Goal: Task Accomplishment & Management: Manage account settings

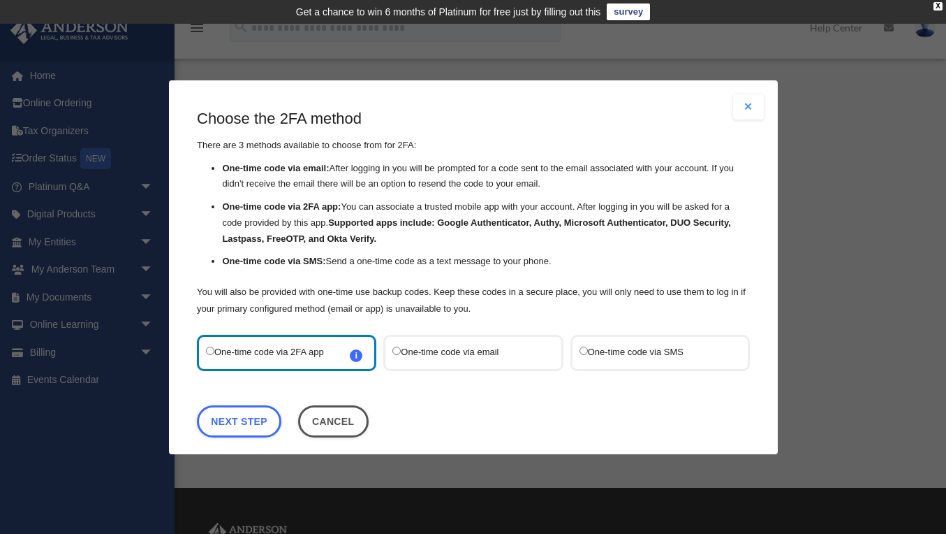
click at [589, 348] on label "One-time code via SMS" at bounding box center [652, 352] width 147 height 18
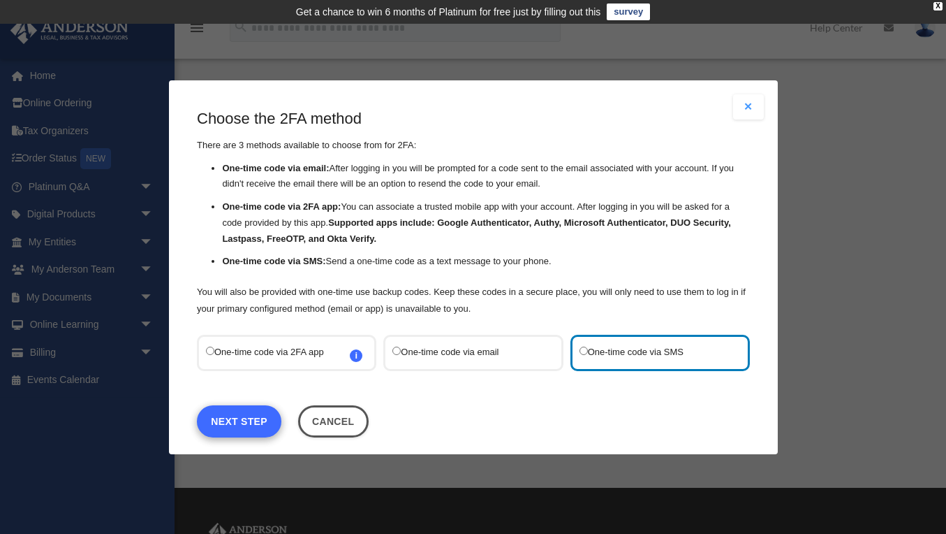
click at [251, 415] on link "Next Step" at bounding box center [239, 420] width 85 height 32
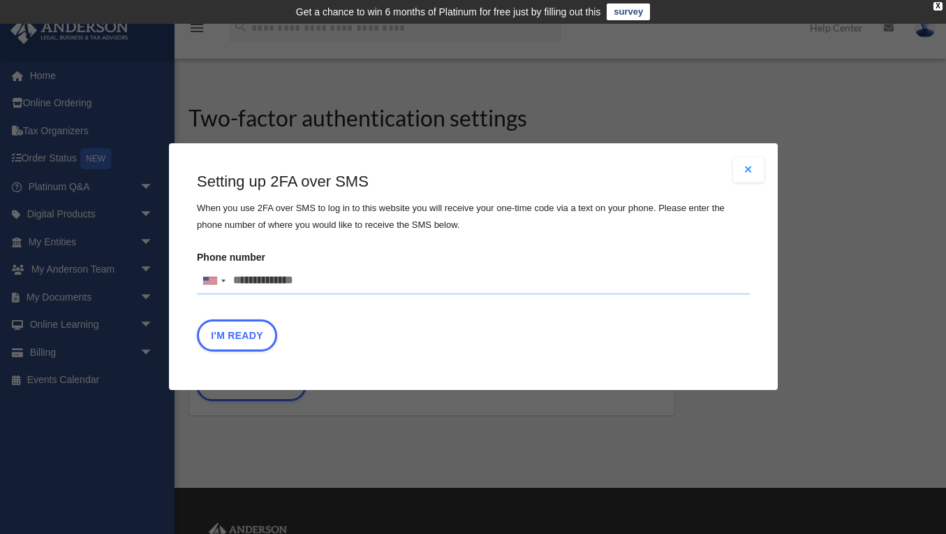
click at [258, 285] on input "Phone number United States +1 United Kingdom +44 Afghanistan (‫افغانستان‬‎) +93…" at bounding box center [473, 281] width 553 height 28
type input "**********"
click at [234, 336] on button "I'm Ready" at bounding box center [237, 336] width 80 height 32
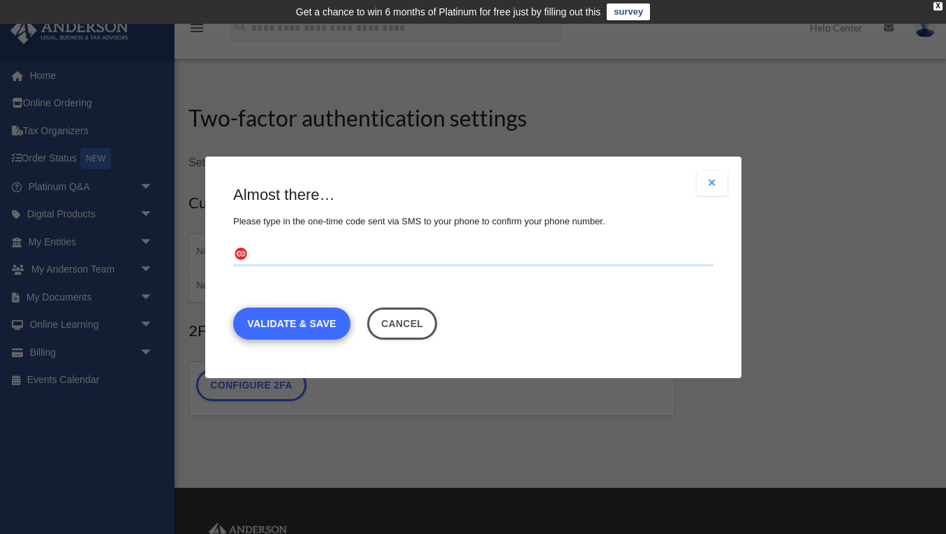
click at [277, 318] on link "Validate & Save" at bounding box center [291, 323] width 117 height 32
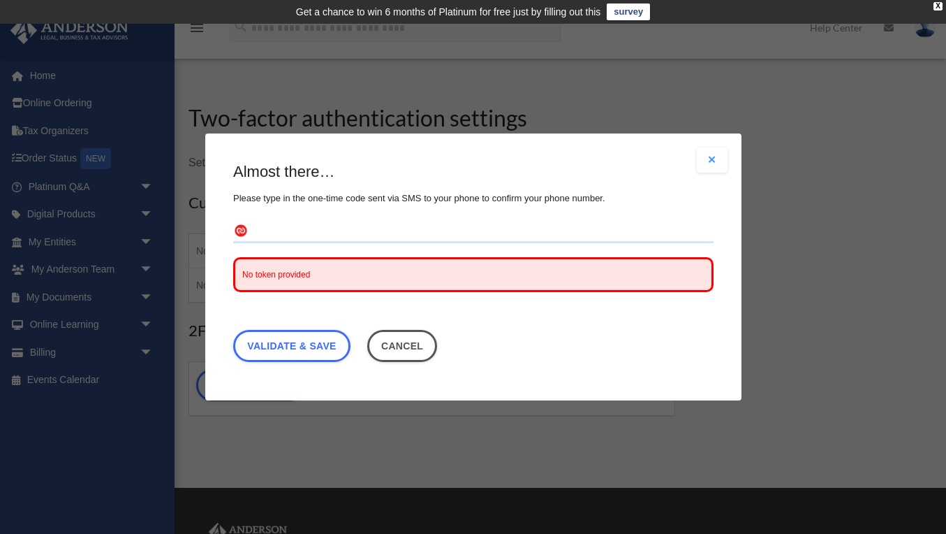
click at [253, 230] on input "text" at bounding box center [473, 232] width 480 height 22
type input "******"
click at [288, 344] on link "Validate & Save" at bounding box center [291, 346] width 117 height 32
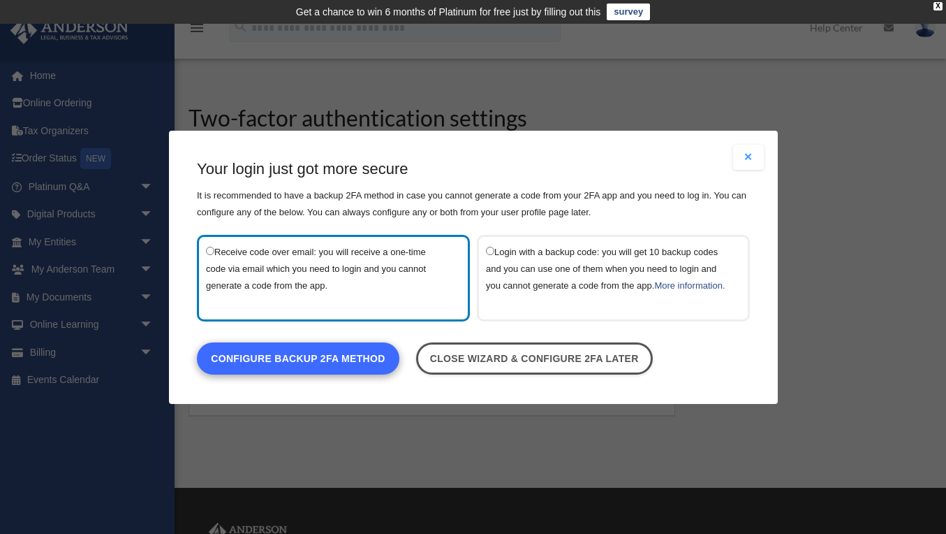
click at [287, 365] on link "Configure backup 2FA method" at bounding box center [298, 358] width 203 height 32
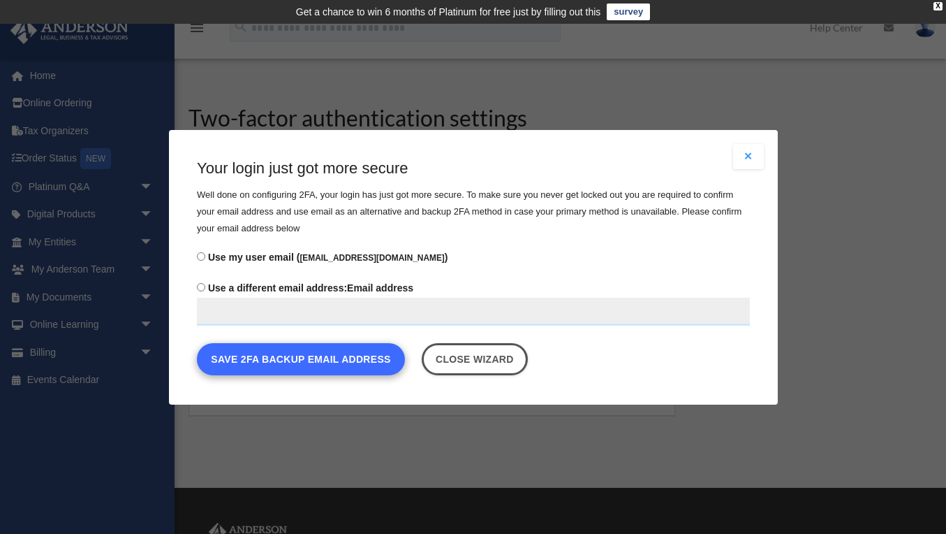
click at [267, 357] on button "Save 2FA backup email address" at bounding box center [301, 358] width 208 height 32
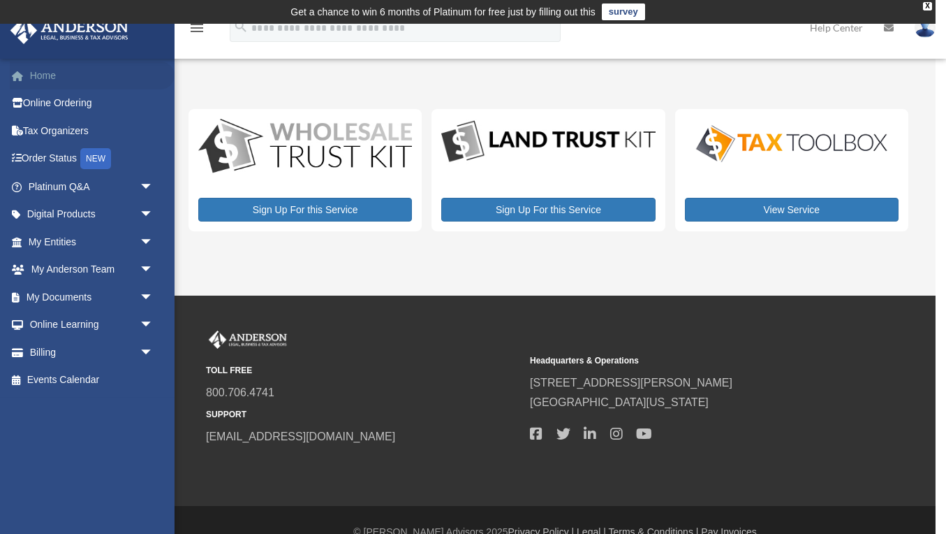
click at [44, 76] on link "Home" at bounding box center [92, 75] width 165 height 28
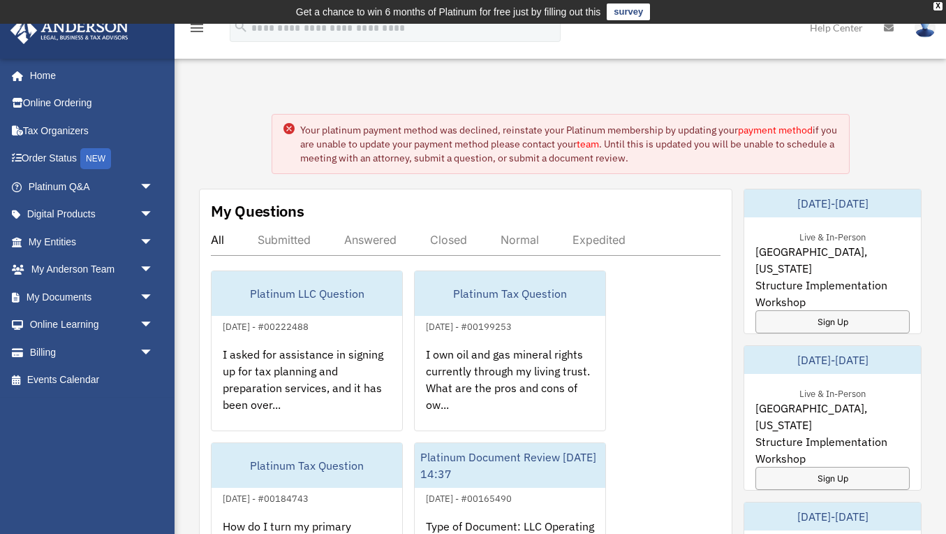
click at [777, 127] on link "payment method" at bounding box center [775, 130] width 75 height 13
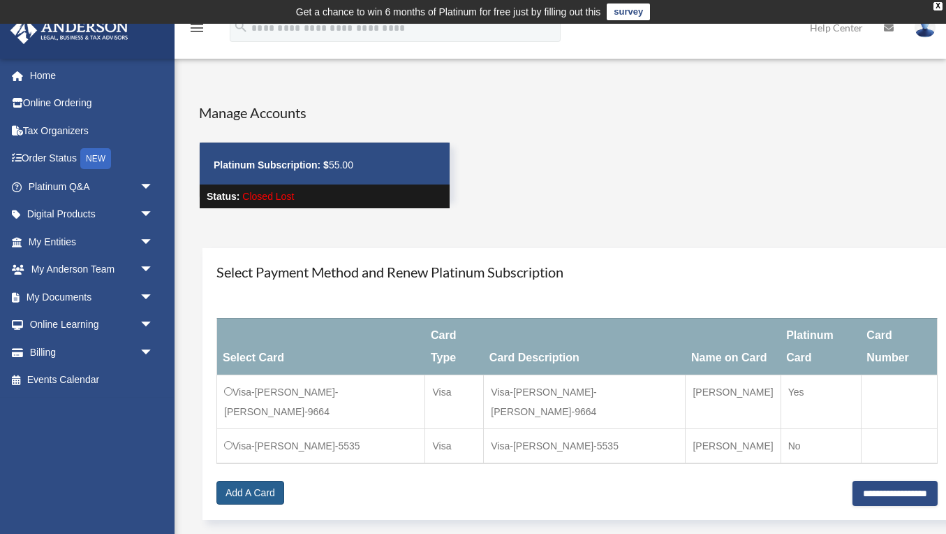
click at [249, 480] on link "Add A Card" at bounding box center [250, 492] width 68 height 24
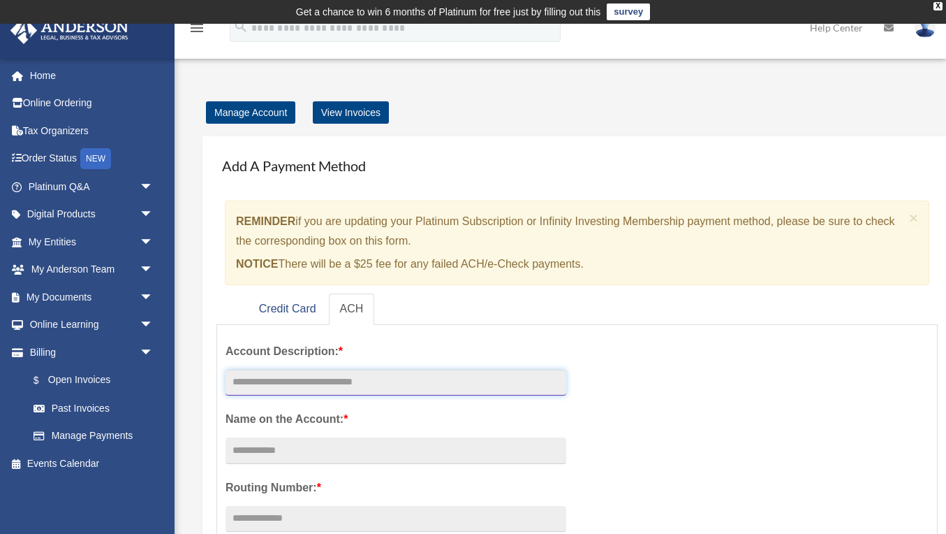
click at [258, 379] on input "text" at bounding box center [396, 382] width 341 height 27
type input "**********"
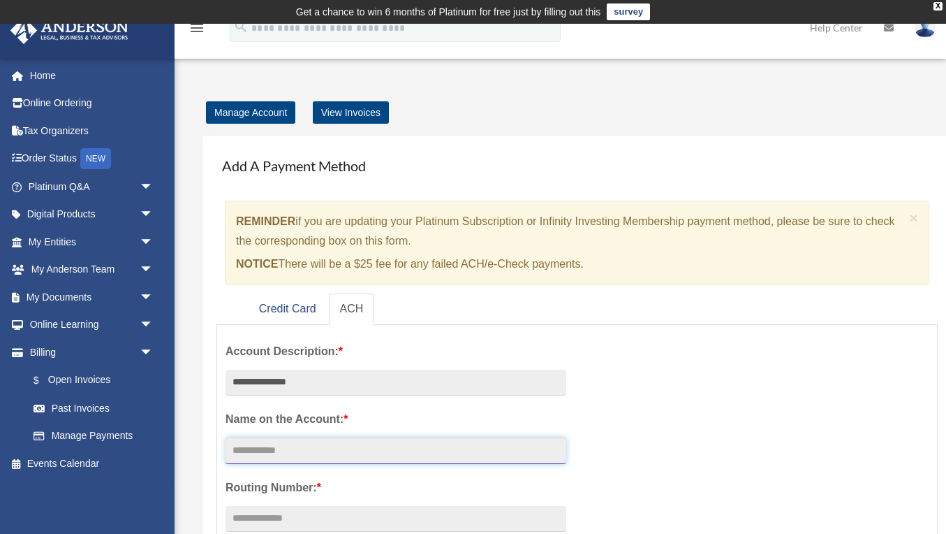
click at [281, 452] on input "Account Description: *" at bounding box center [396, 450] width 341 height 27
type input "**********"
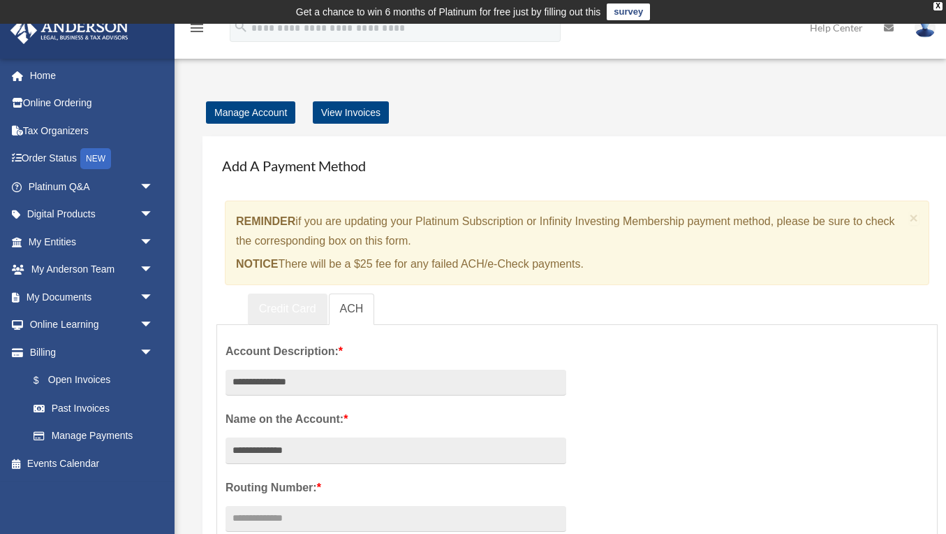
click at [290, 316] on link "Credit Card" at bounding box center [288, 308] width 80 height 31
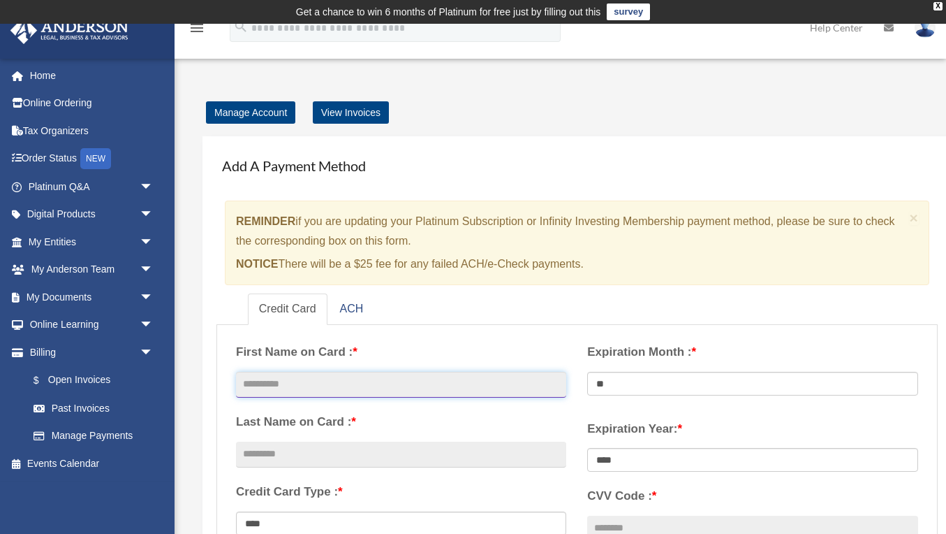
click at [270, 374] on input "text" at bounding box center [401, 385] width 330 height 27
type input "******"
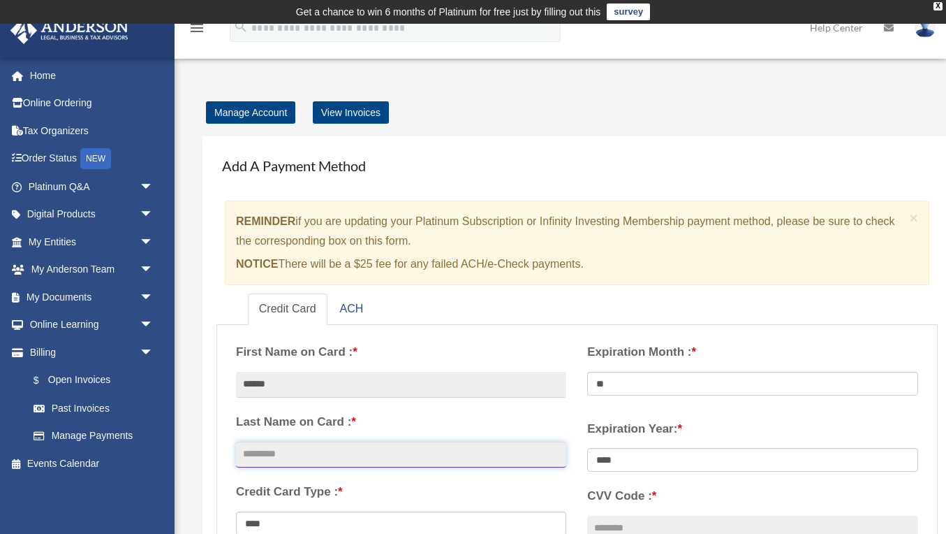
click at [284, 443] on input "text" at bounding box center [401, 454] width 330 height 27
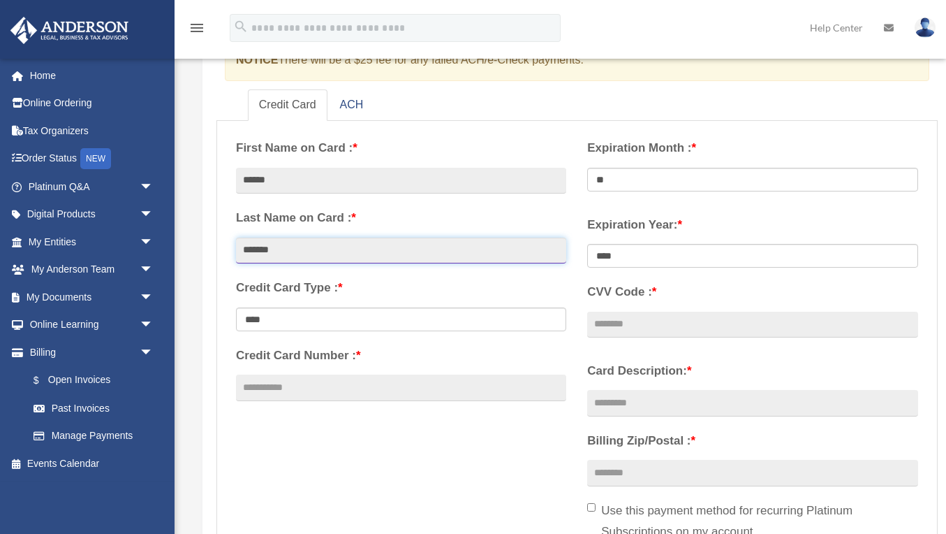
scroll to position [228, 0]
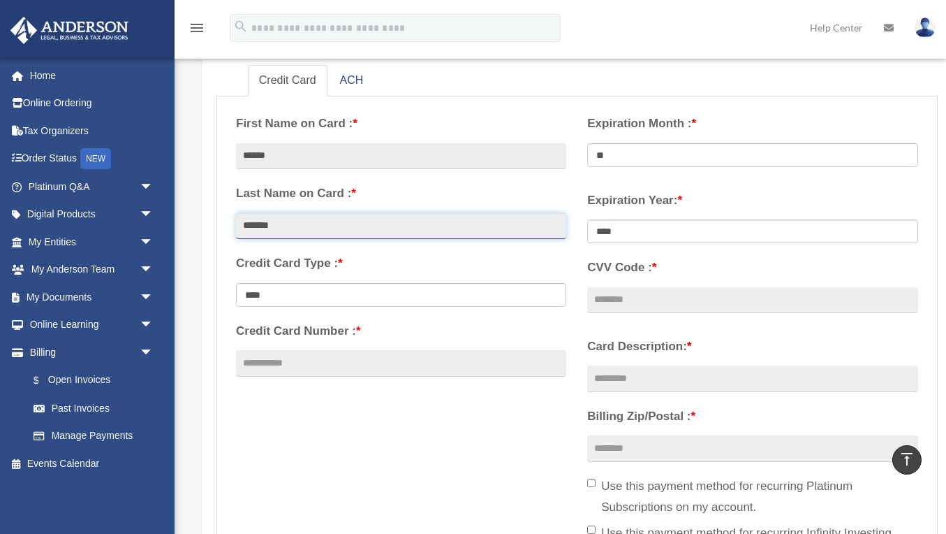
type input "*******"
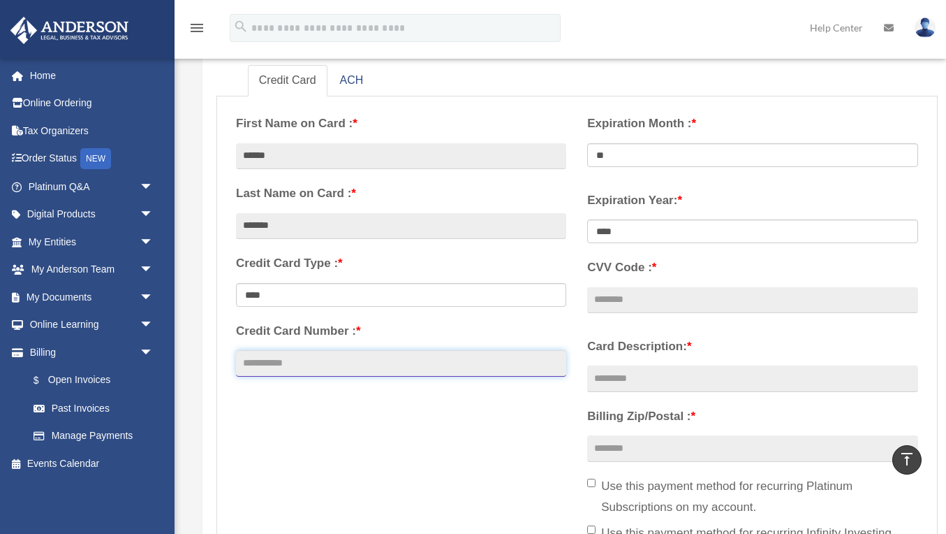
click at [280, 371] on input "Credit Card Number : *" at bounding box center [401, 363] width 330 height 27
type input "**********"
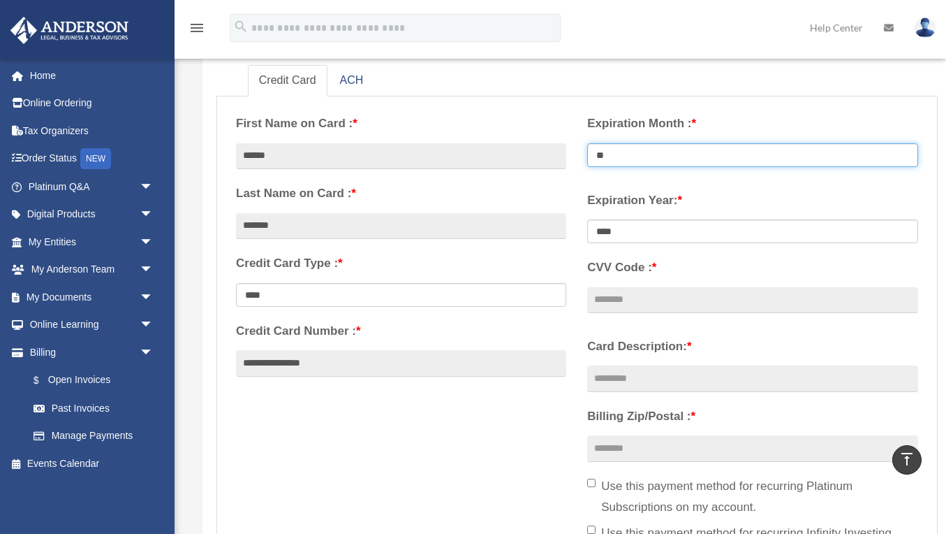
select select "**"
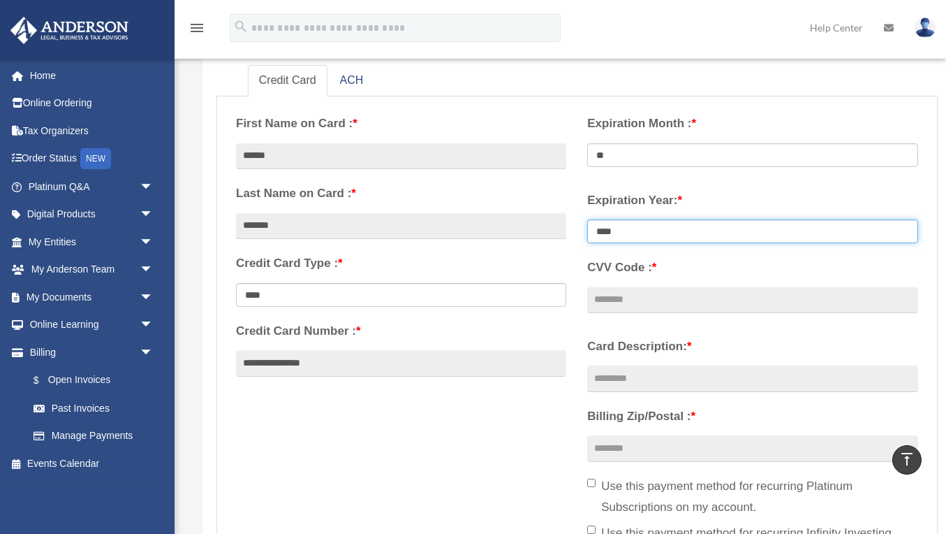
select select "****"
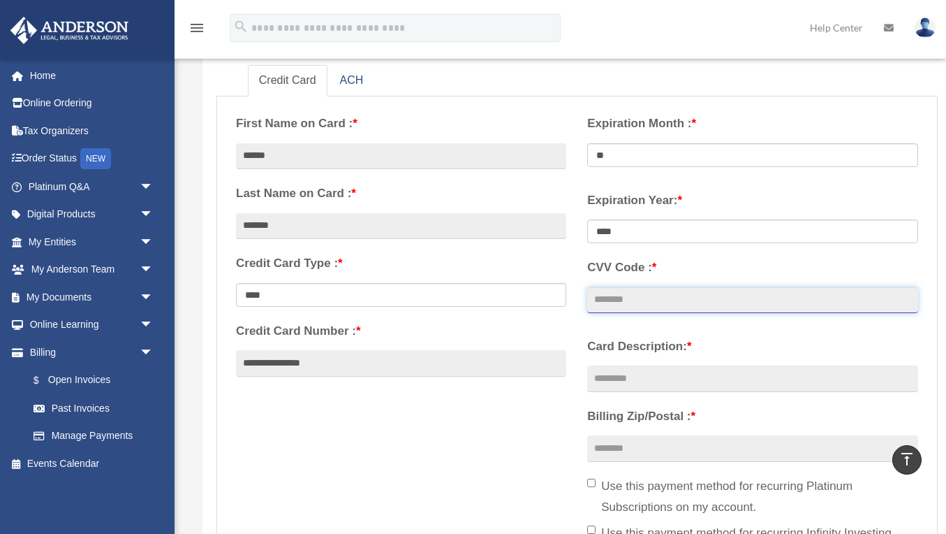
click at [617, 300] on input "CVV Code : *" at bounding box center [752, 300] width 330 height 27
type input "***"
click at [629, 375] on input "Card Description: *" at bounding box center [752, 378] width 330 height 27
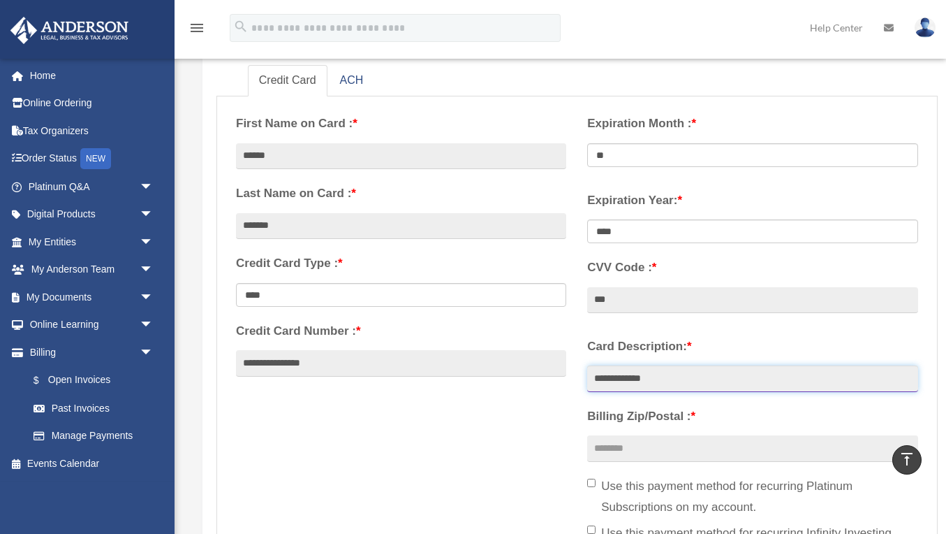
type input "**********"
type input "*****"
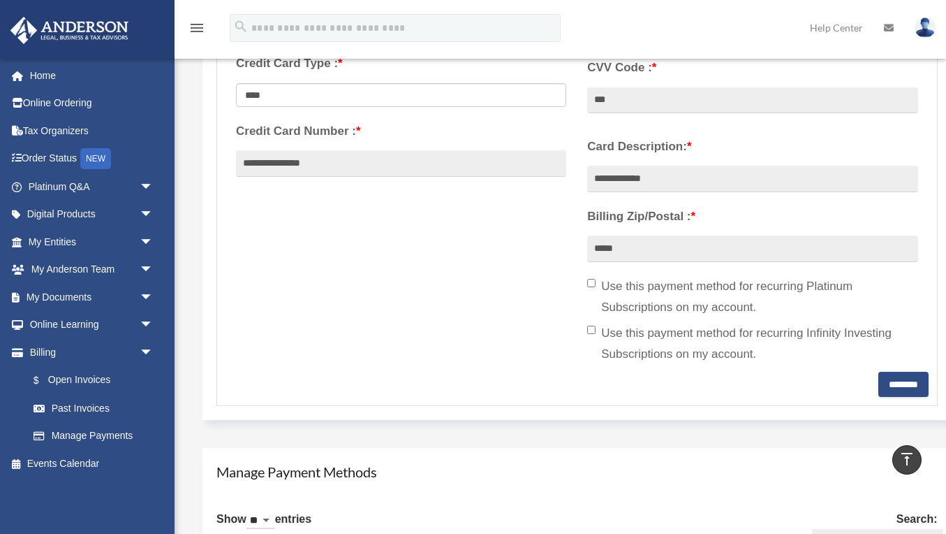
scroll to position [430, 0]
click at [904, 373] on input "********" at bounding box center [904, 382] width 50 height 25
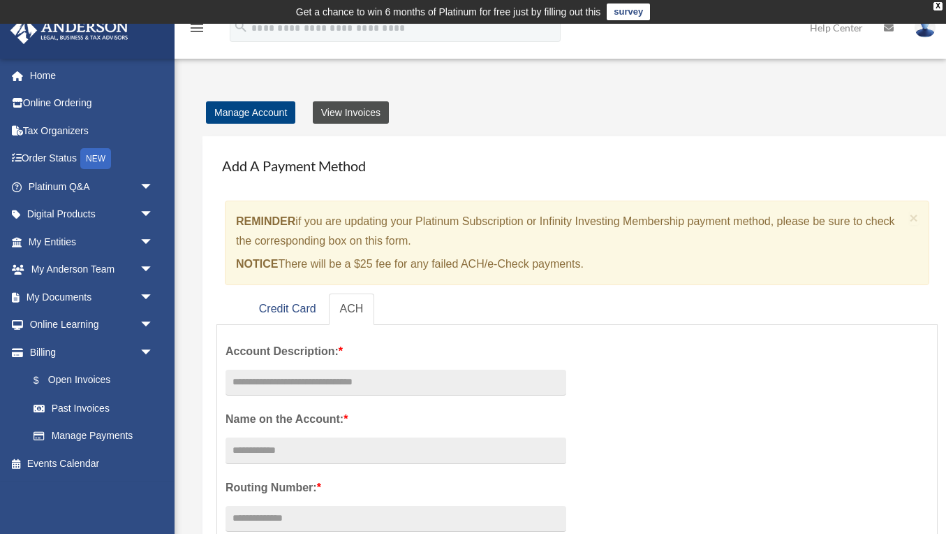
click at [345, 108] on link "View Invoices" at bounding box center [351, 112] width 76 height 22
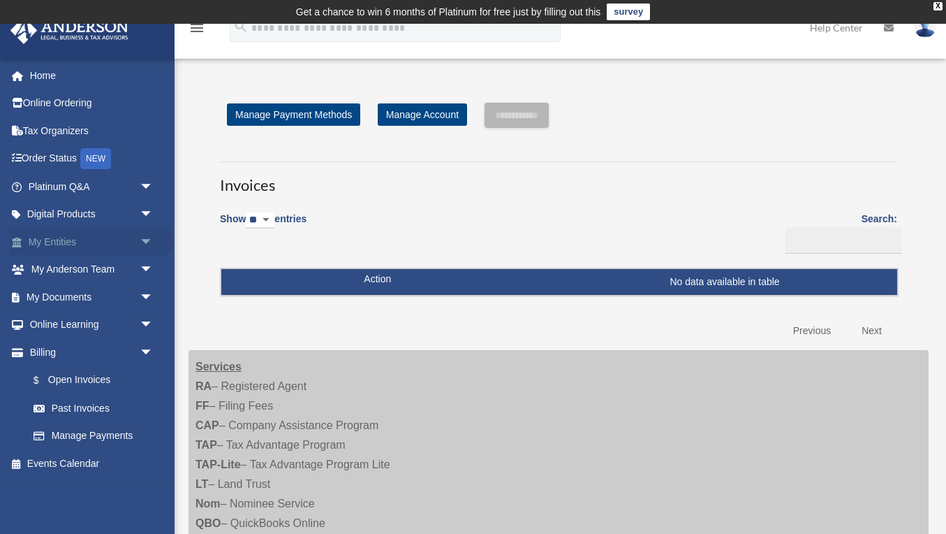
click at [74, 239] on link "My Entities arrow_drop_down" at bounding box center [92, 242] width 165 height 28
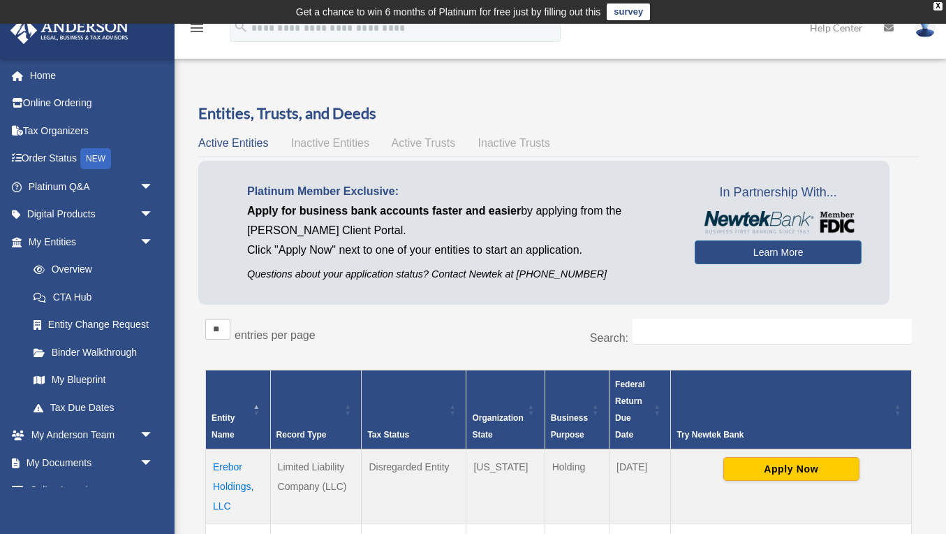
click at [423, 140] on span "Active Trusts" at bounding box center [424, 143] width 64 height 12
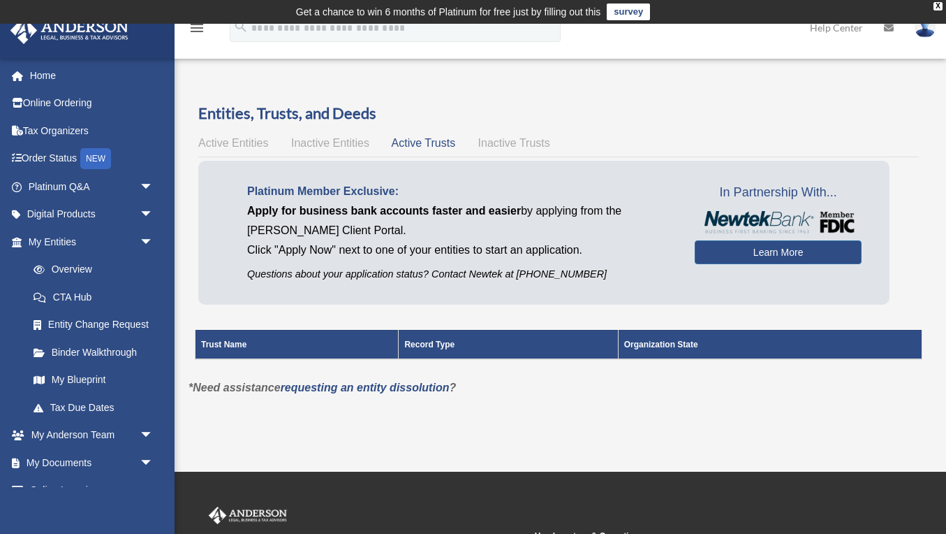
click at [503, 142] on span "Inactive Trusts" at bounding box center [514, 143] width 72 height 12
click at [217, 137] on span "Active Entities" at bounding box center [233, 143] width 70 height 12
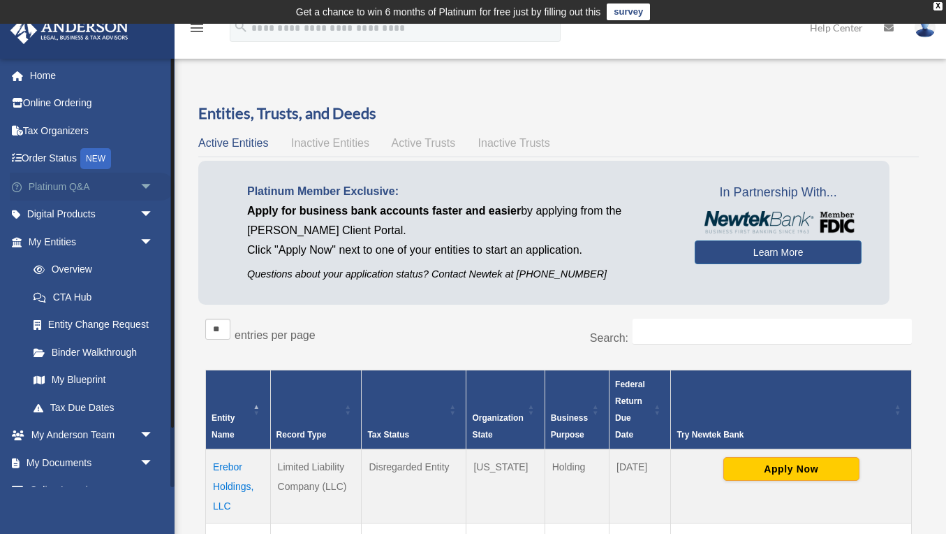
click at [59, 186] on link "Platinum Q&A arrow_drop_down" at bounding box center [92, 187] width 165 height 28
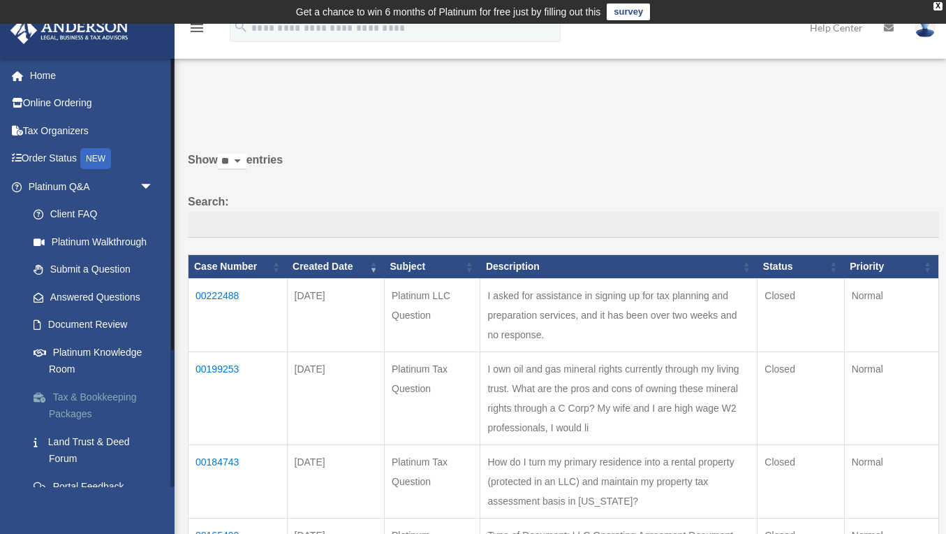
click at [87, 389] on link "Tax & Bookkeeping Packages" at bounding box center [97, 405] width 155 height 45
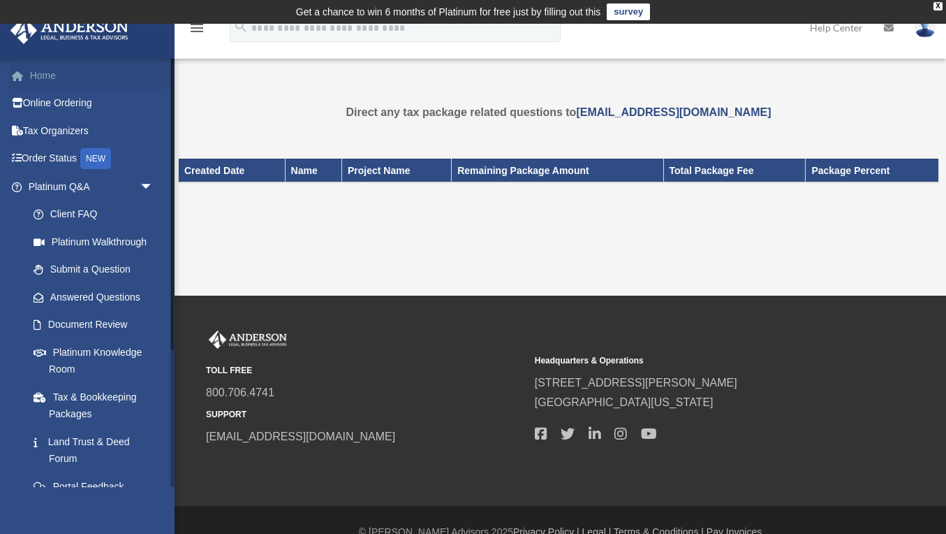
click at [51, 71] on link "Home" at bounding box center [92, 75] width 165 height 28
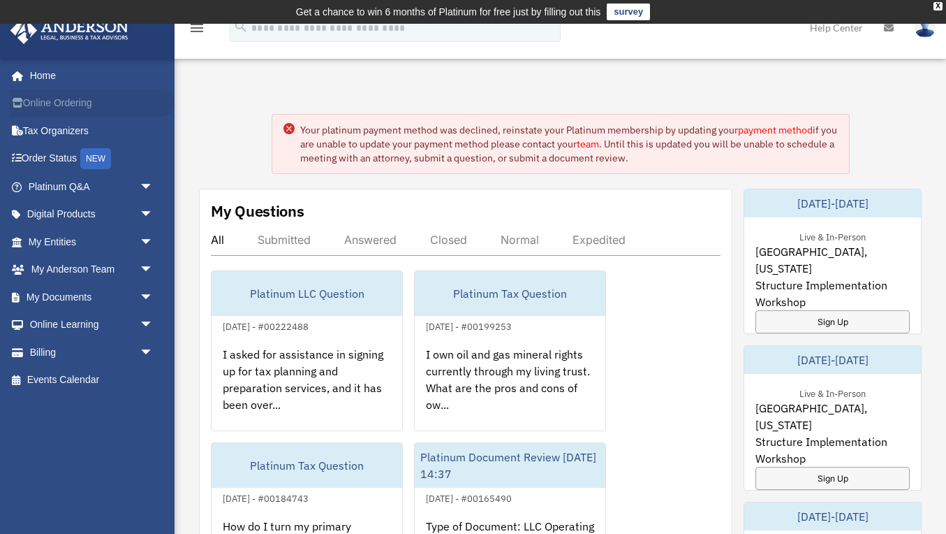
click at [47, 102] on link "Online Ordering" at bounding box center [92, 103] width 165 height 28
click at [80, 289] on link "My Documents arrow_drop_down" at bounding box center [92, 297] width 165 height 28
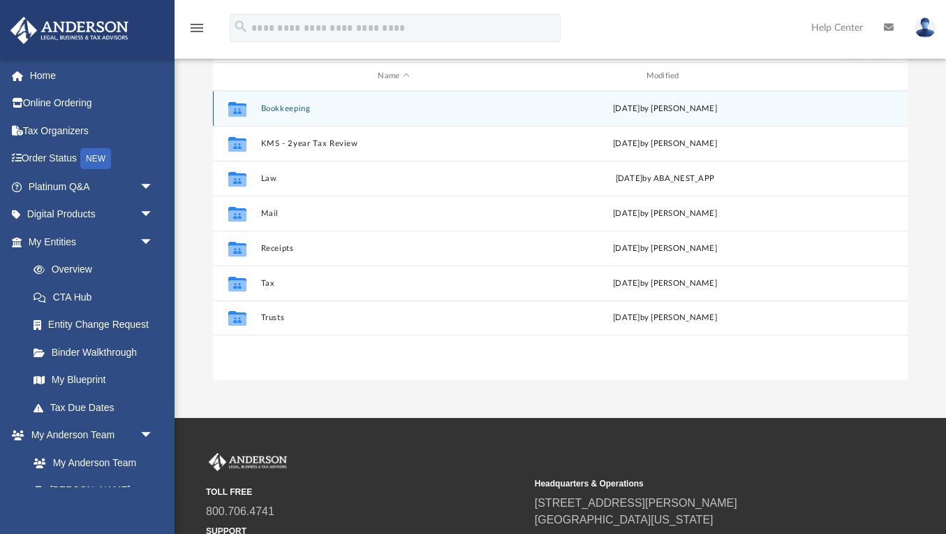
scroll to position [175, 0]
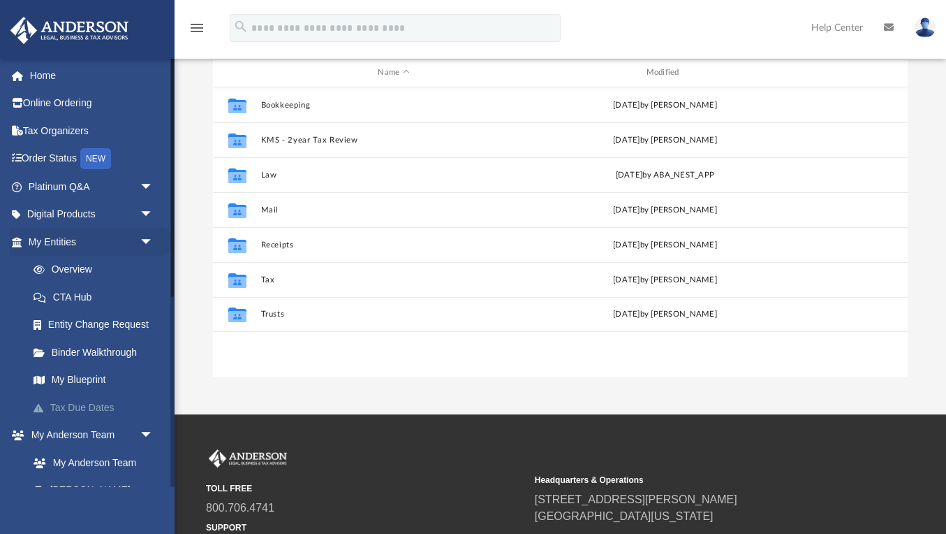
click at [67, 404] on link "Tax Due Dates" at bounding box center [97, 407] width 155 height 28
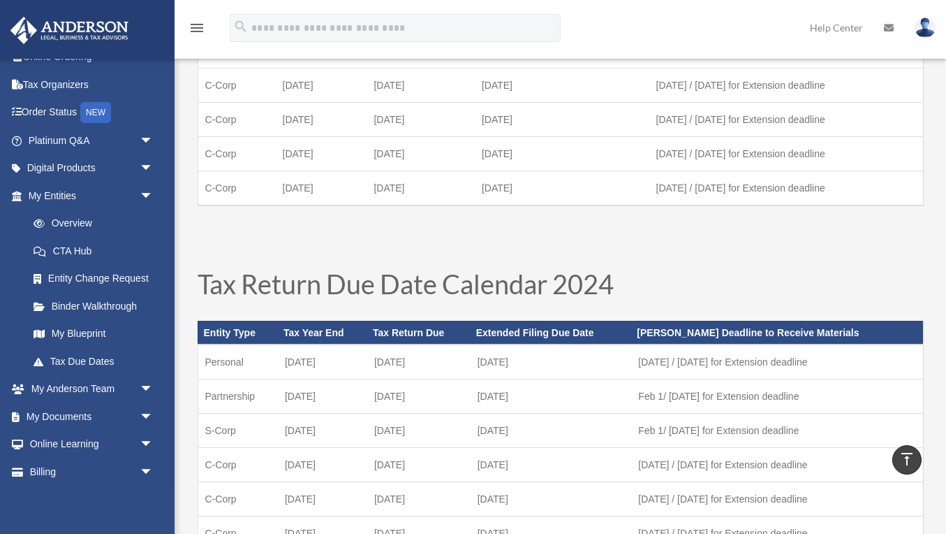
scroll to position [213, 0]
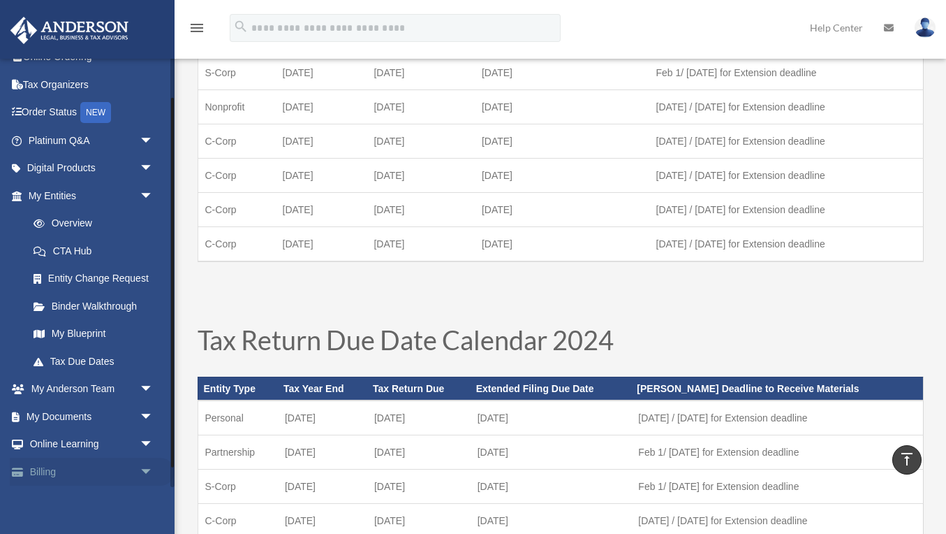
click at [144, 461] on span "arrow_drop_down" at bounding box center [154, 471] width 28 height 29
click at [36, 464] on link "Billing arrow_drop_up" at bounding box center [92, 471] width 165 height 28
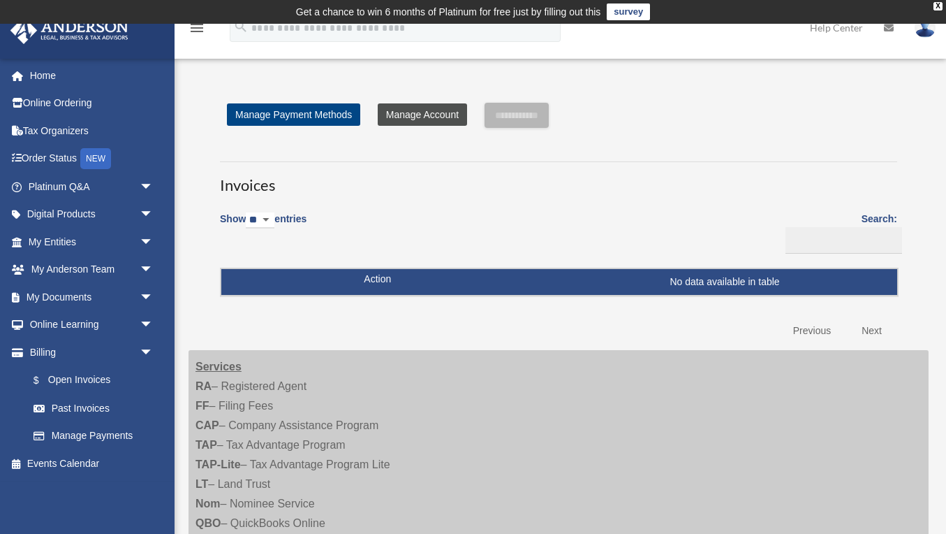
click at [432, 117] on link "Manage Account" at bounding box center [422, 114] width 89 height 22
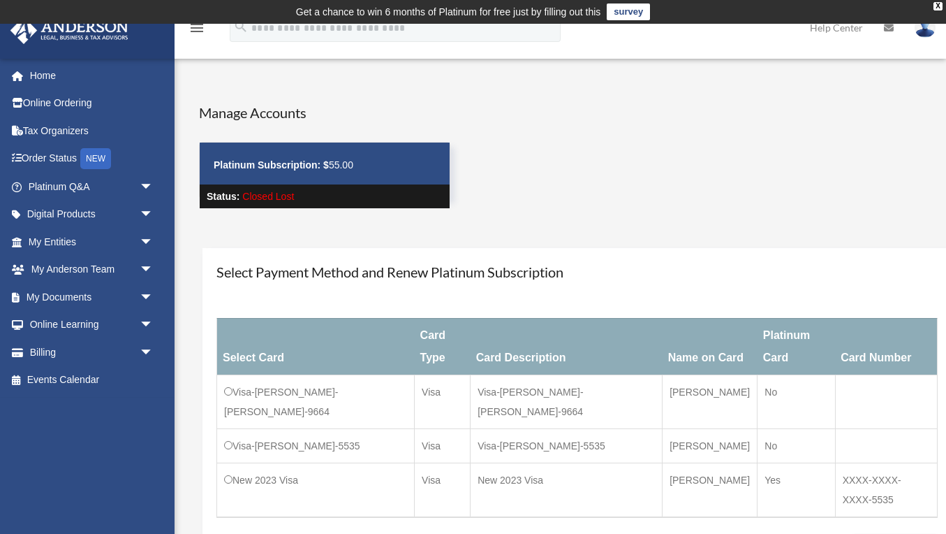
click at [886, 29] on icon at bounding box center [889, 28] width 10 height 10
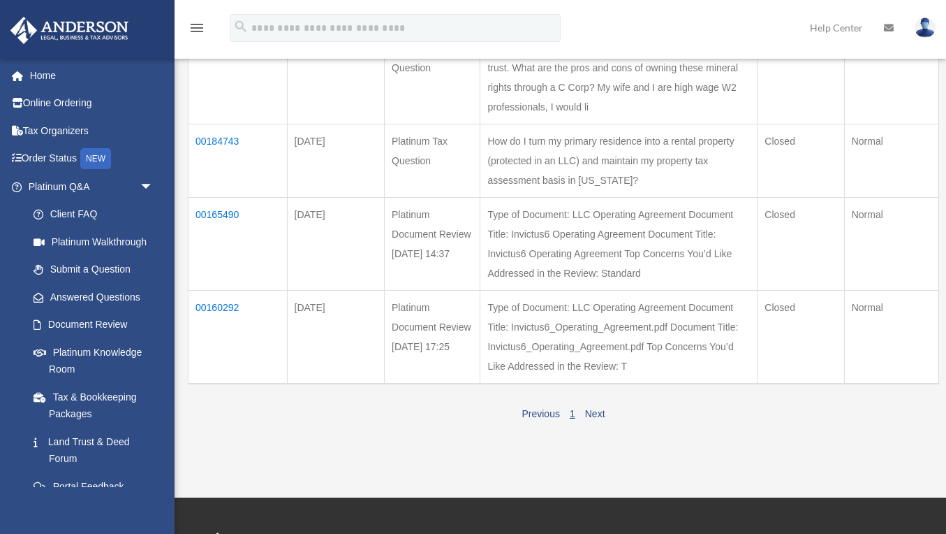
scroll to position [323, 0]
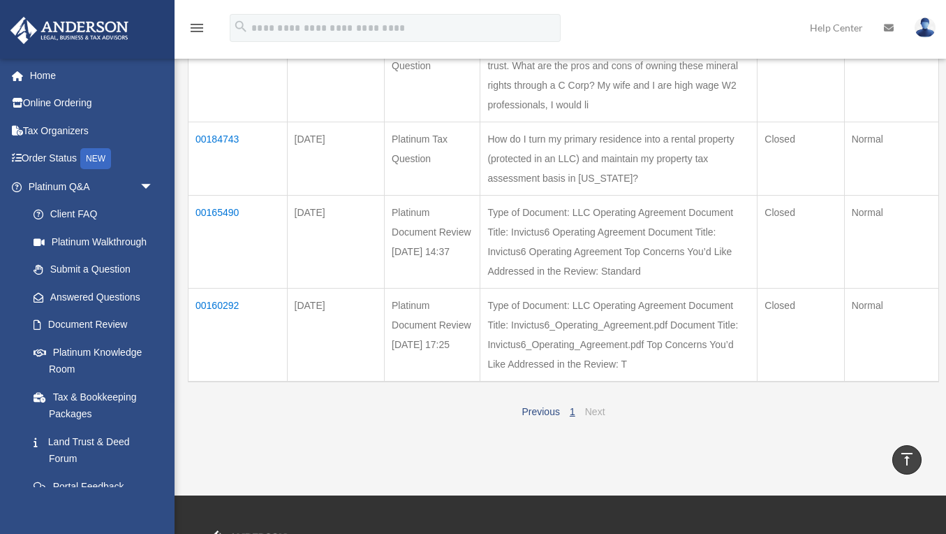
click at [592, 406] on link "Next" at bounding box center [595, 411] width 20 height 11
click at [539, 406] on link "Previous" at bounding box center [541, 411] width 38 height 11
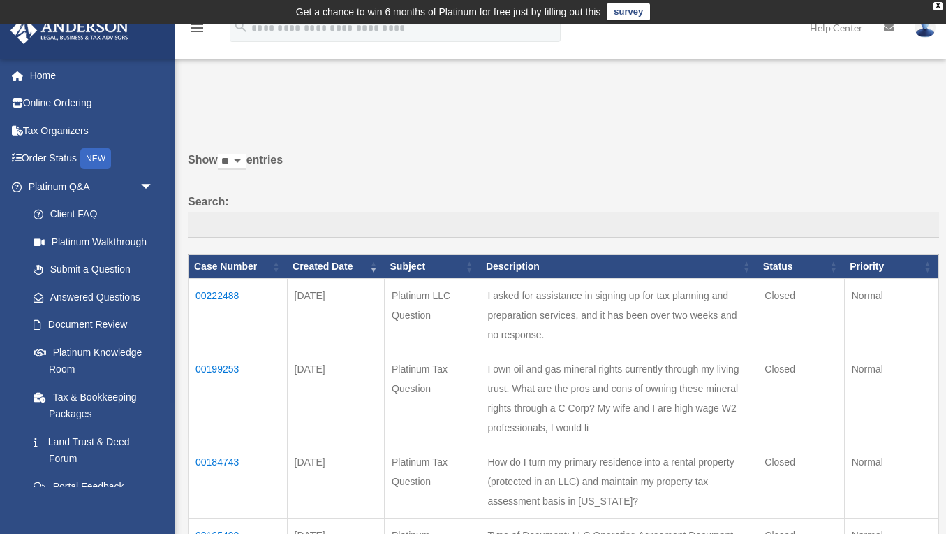
scroll to position [0, 0]
click at [919, 30] on img at bounding box center [925, 27] width 21 height 20
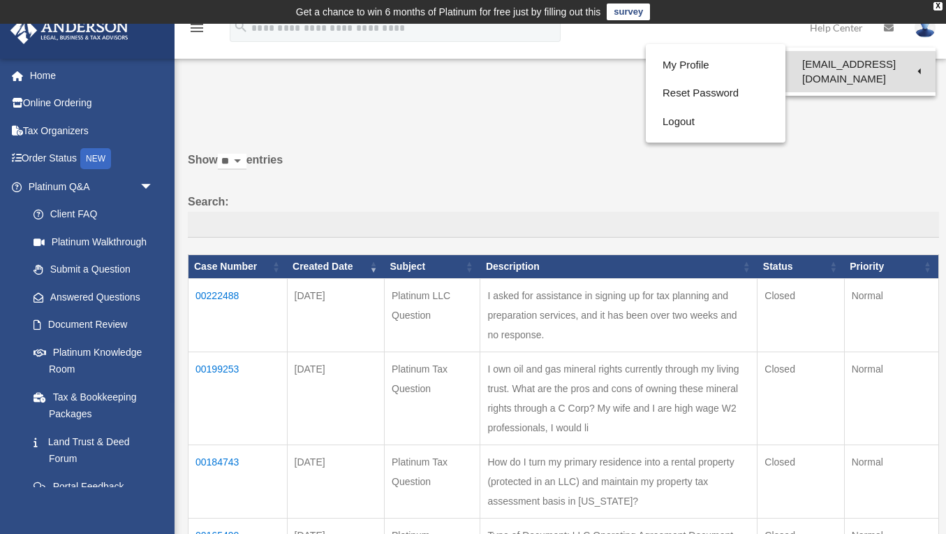
click at [896, 61] on link "[EMAIL_ADDRESS][DOMAIN_NAME]" at bounding box center [861, 71] width 150 height 41
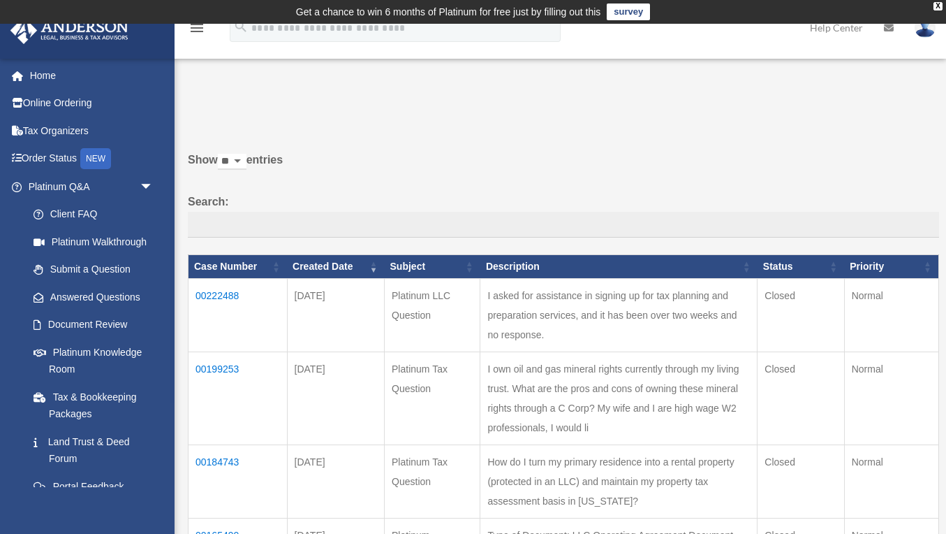
click at [922, 29] on img at bounding box center [925, 27] width 21 height 20
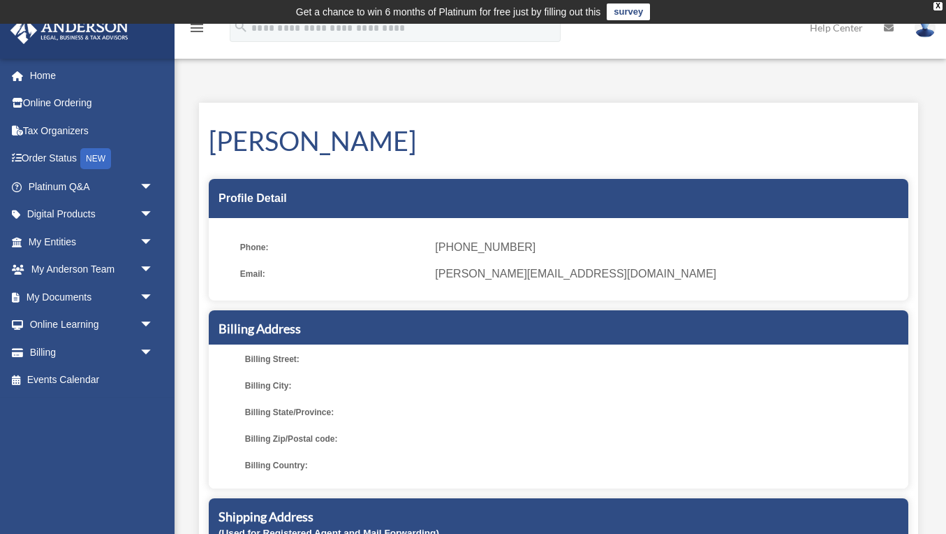
click at [924, 27] on img at bounding box center [925, 27] width 21 height 20
click at [890, 26] on icon at bounding box center [889, 28] width 10 height 10
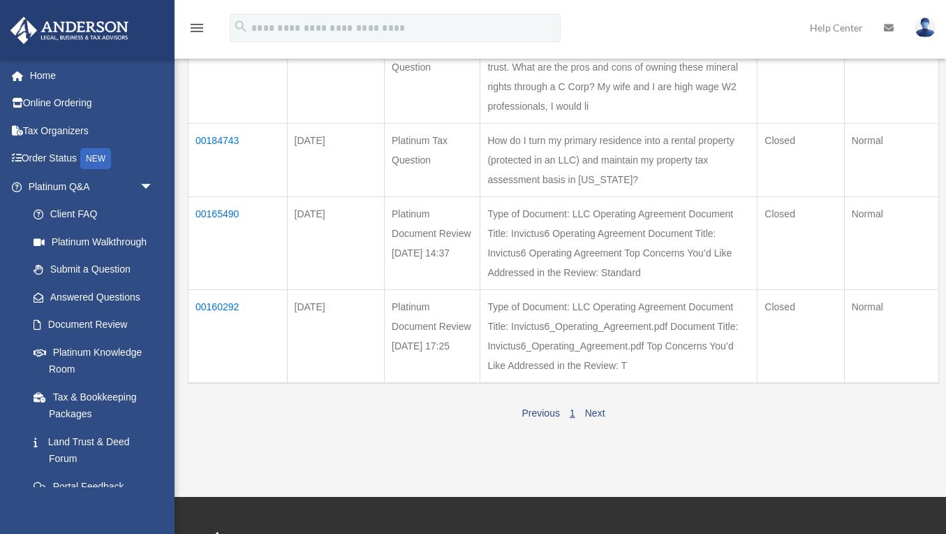
scroll to position [322, 0]
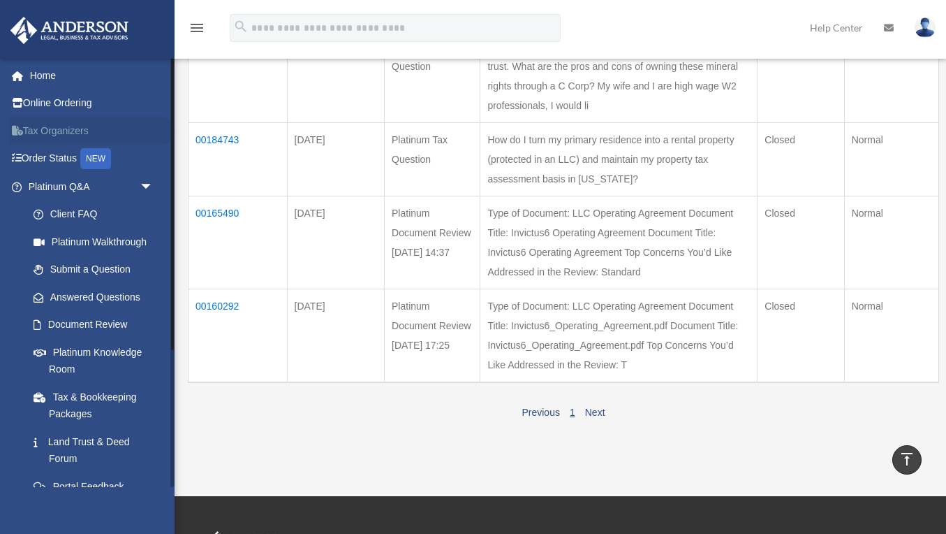
click at [65, 127] on link "Tax Organizers" at bounding box center [92, 131] width 165 height 28
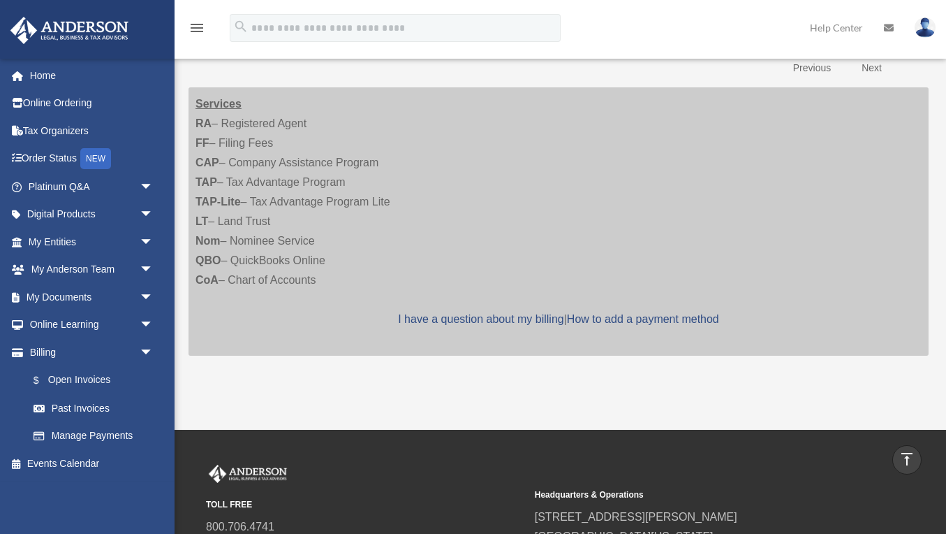
scroll to position [258, 0]
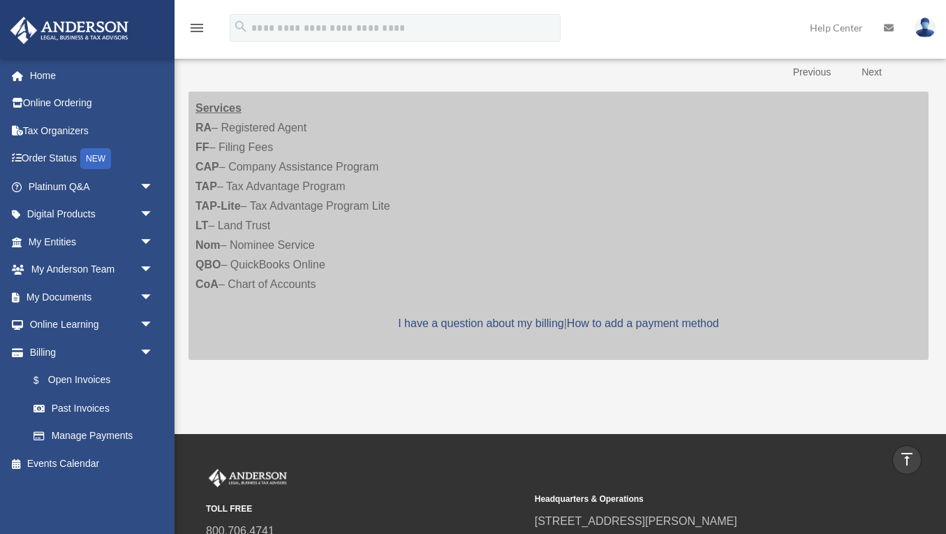
click at [872, 71] on link "Next" at bounding box center [871, 72] width 41 height 29
click at [90, 374] on link "$ Open Invoices" at bounding box center [97, 380] width 155 height 29
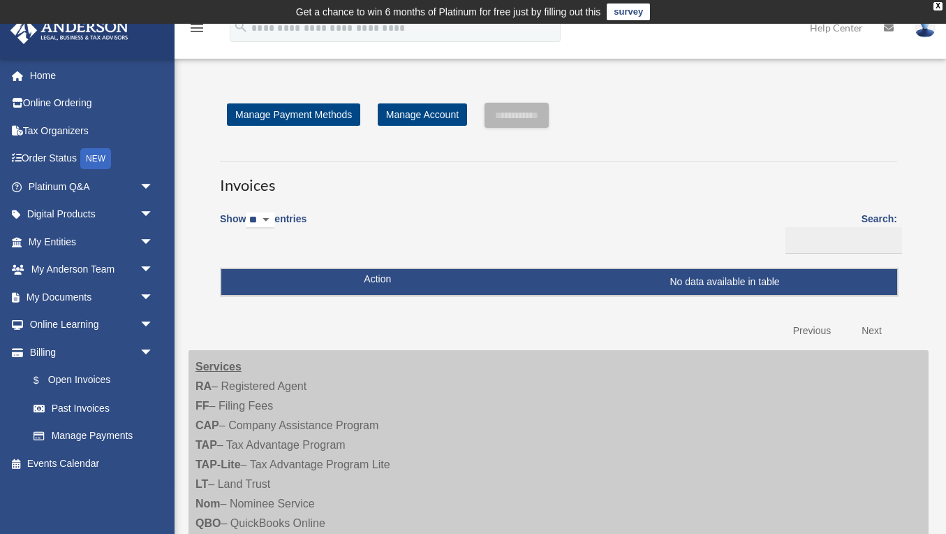
click at [869, 325] on link "Next" at bounding box center [871, 330] width 41 height 29
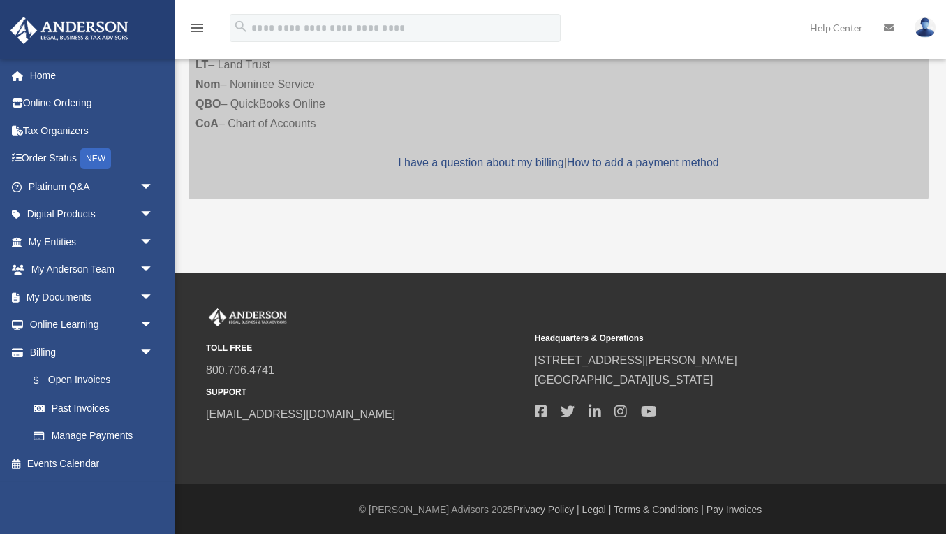
scroll to position [418, 0]
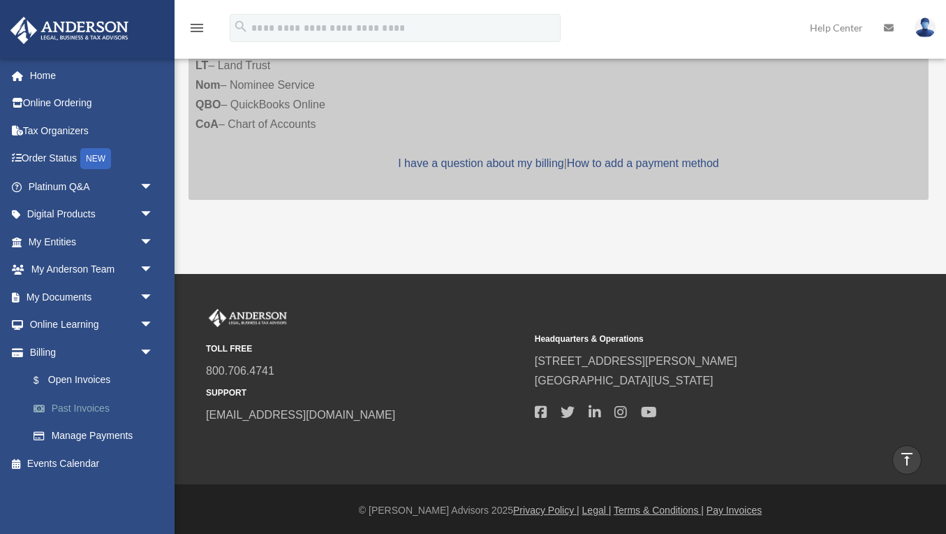
click at [77, 402] on link "Past Invoices" at bounding box center [97, 408] width 155 height 28
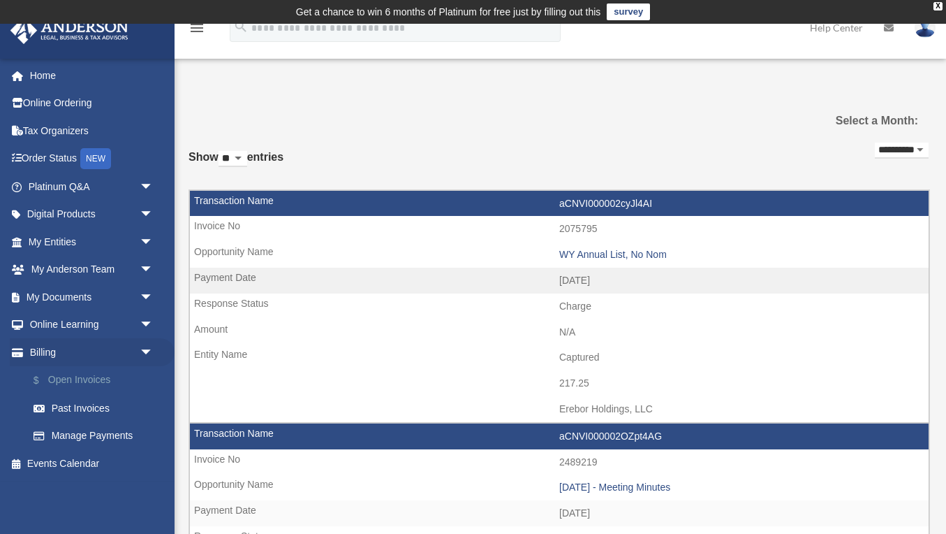
click at [82, 372] on link "$ Open Invoices" at bounding box center [97, 380] width 155 height 29
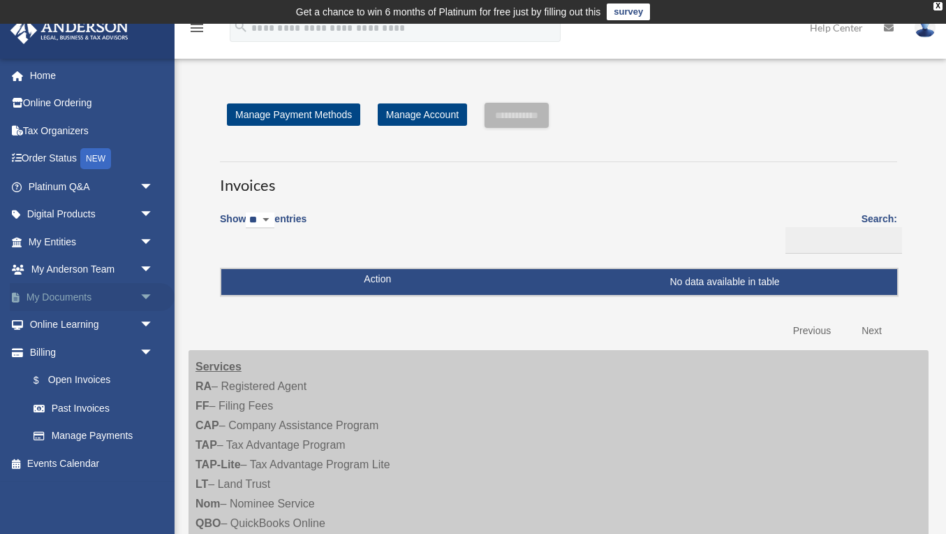
click at [53, 295] on link "My Documents arrow_drop_down" at bounding box center [92, 297] width 165 height 28
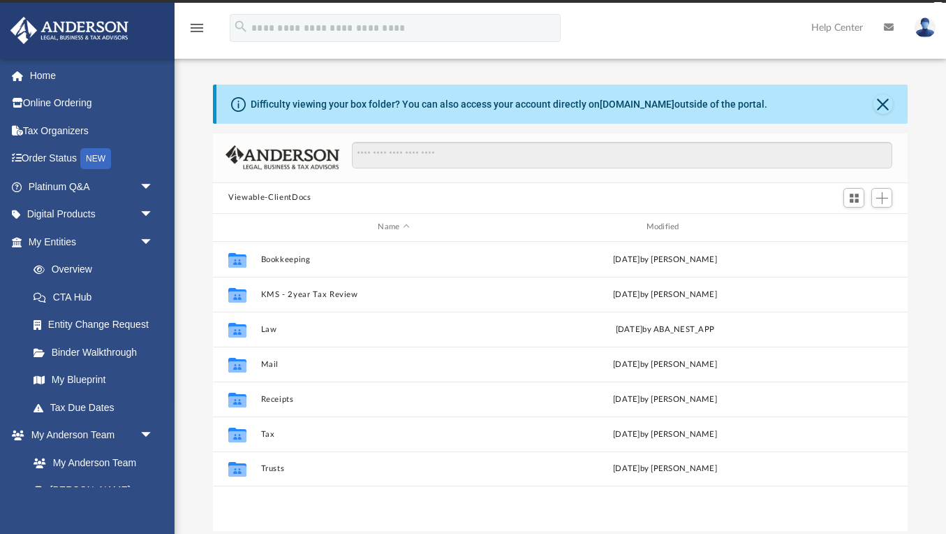
scroll to position [318, 694]
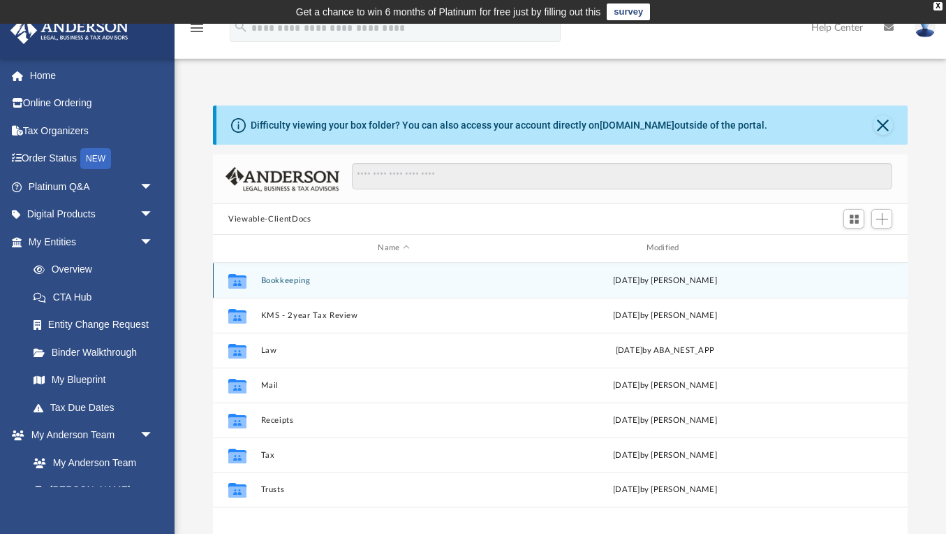
click at [276, 280] on button "Bookkeeping" at bounding box center [393, 280] width 265 height 9
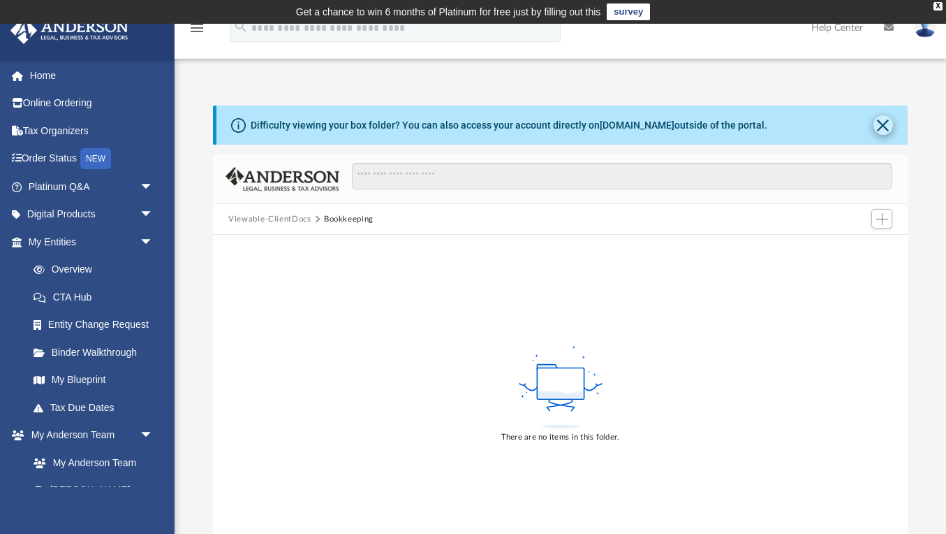
click at [881, 126] on button "Close" at bounding box center [884, 125] width 20 height 20
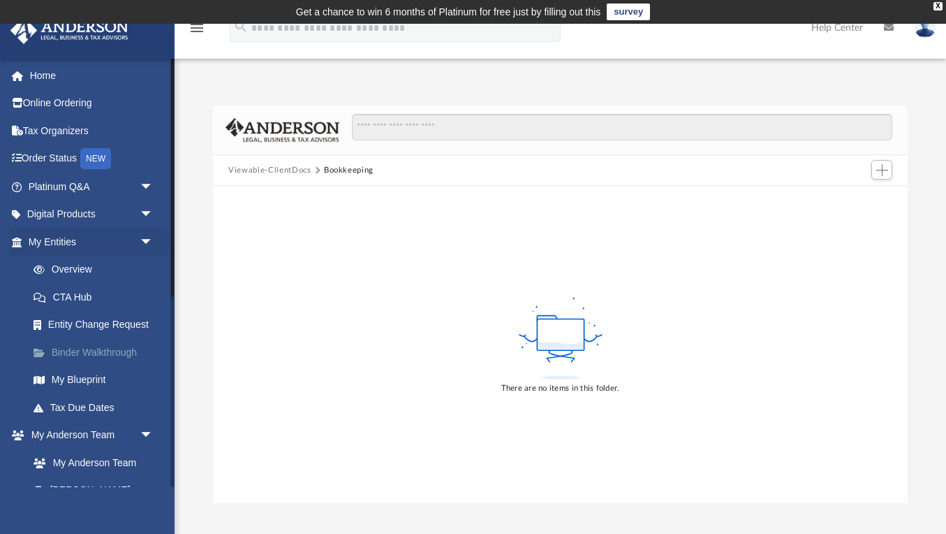
click at [61, 346] on link "Binder Walkthrough" at bounding box center [97, 352] width 155 height 28
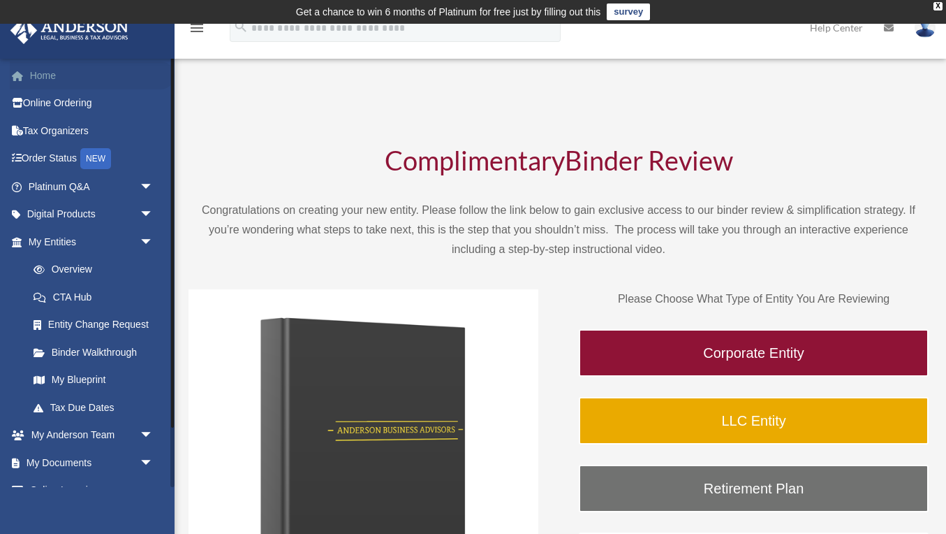
click at [32, 80] on link "Home" at bounding box center [92, 75] width 165 height 28
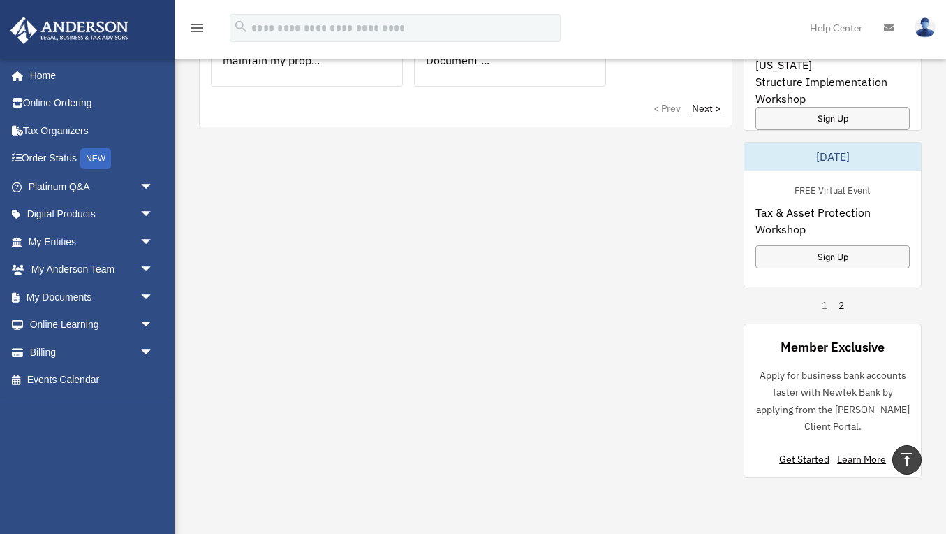
scroll to position [516, 0]
click at [842, 303] on link "2" at bounding box center [842, 305] width 6 height 14
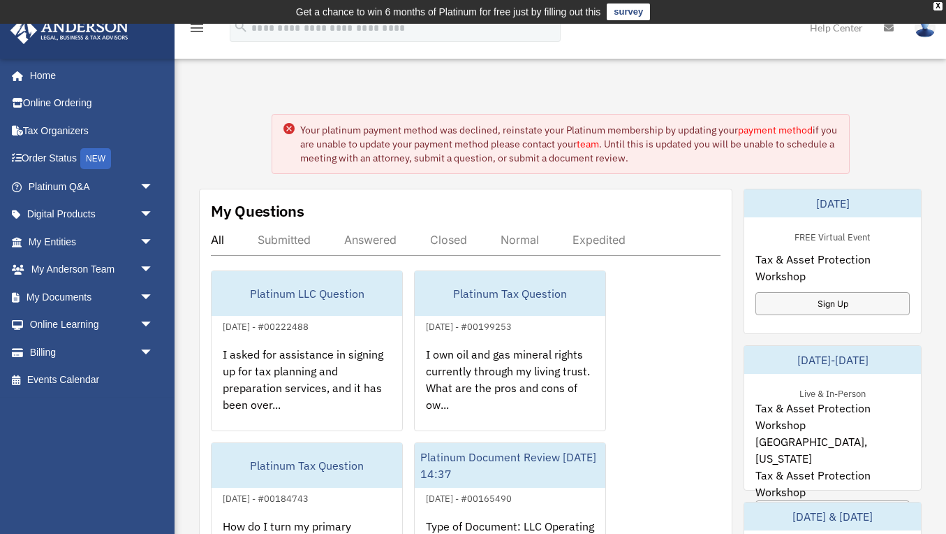
scroll to position [0, 0]
click at [923, 32] on img at bounding box center [925, 27] width 21 height 20
click at [599, 143] on link "team" at bounding box center [588, 144] width 22 height 13
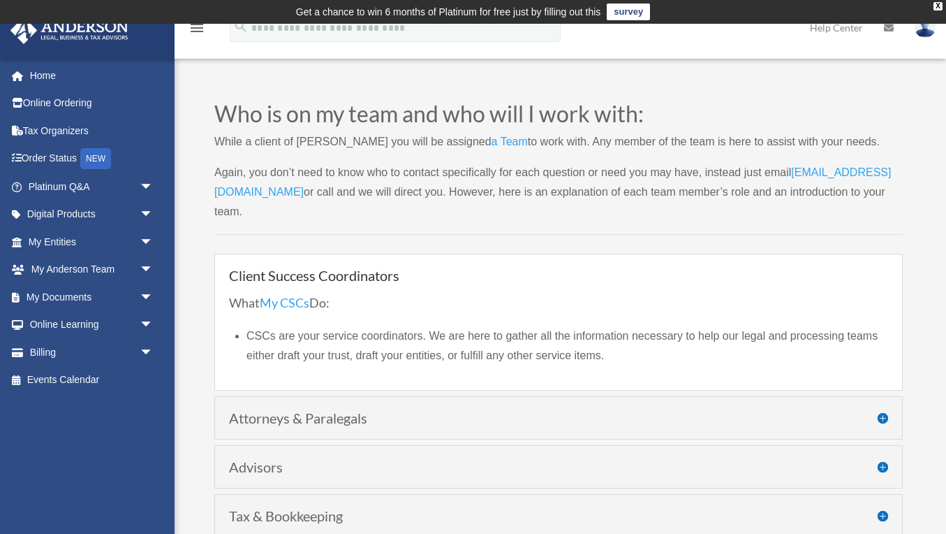
click at [311, 192] on link "[EMAIL_ADDRESS][DOMAIN_NAME]" at bounding box center [552, 185] width 677 height 38
